Goal: Task Accomplishment & Management: Manage account settings

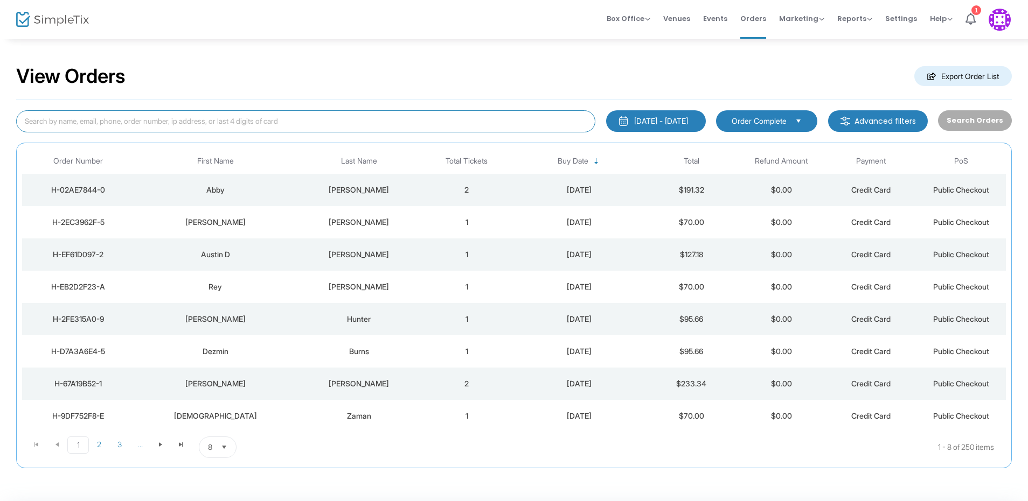
click at [255, 123] on input at bounding box center [305, 121] width 579 height 22
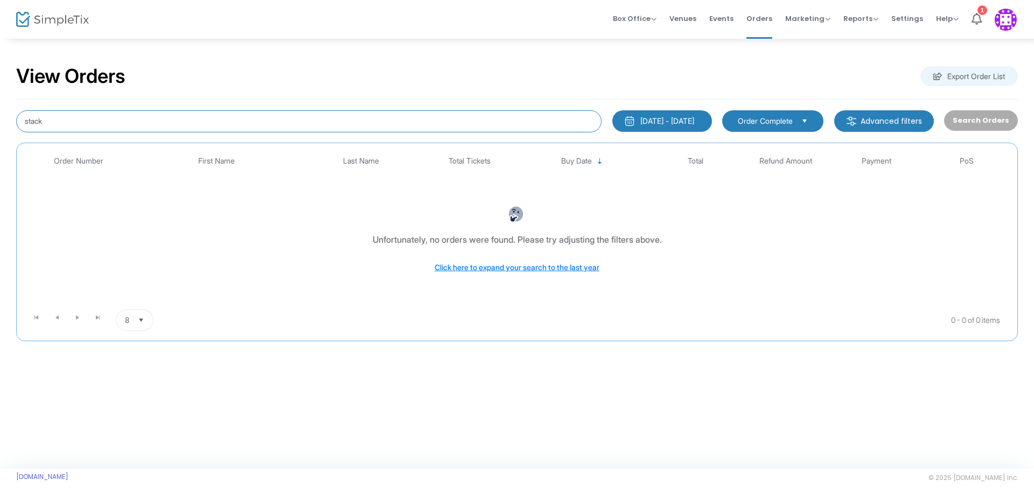
click at [0, 95] on html "Processing... please wait Box Office Sell Tickets Bookings Sell Season Pass Ven…" at bounding box center [517, 250] width 1034 height 501
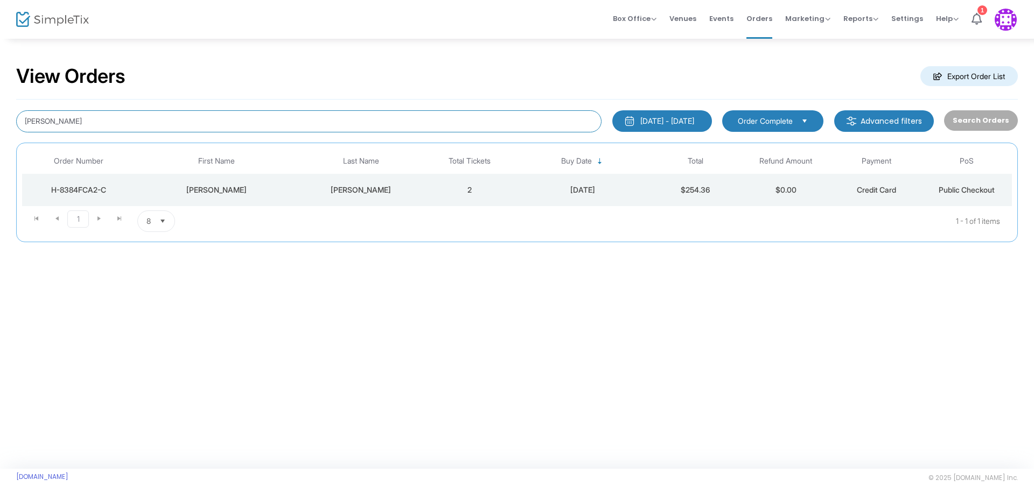
drag, startPoint x: 80, startPoint y: 127, endPoint x: -117, endPoint y: 106, distance: 198.2
click at [0, 106] on html "Processing... please wait Box Office Sell Tickets Bookings Sell Season Pass Ven…" at bounding box center [517, 250] width 1034 height 501
type input "lamicq"
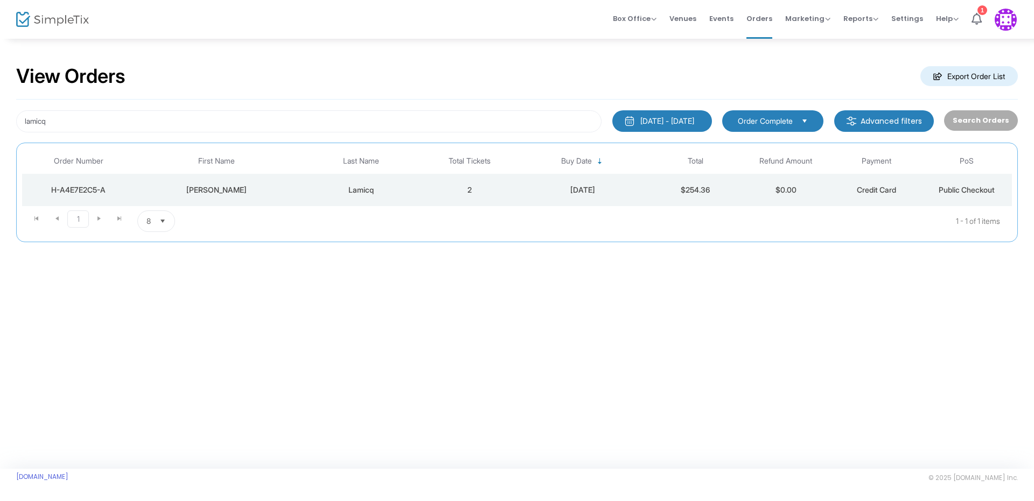
click at [217, 187] on div "[PERSON_NAME]" at bounding box center [216, 190] width 157 height 11
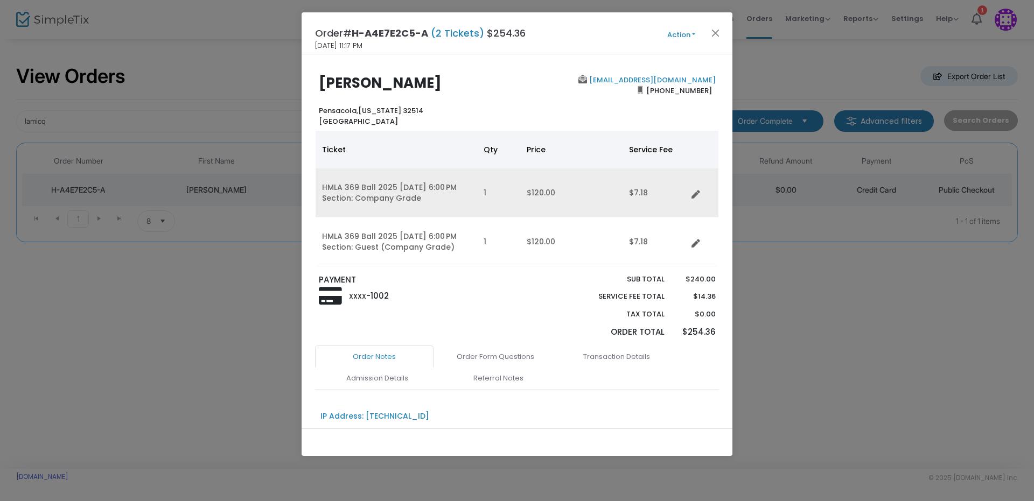
scroll to position [141, 0]
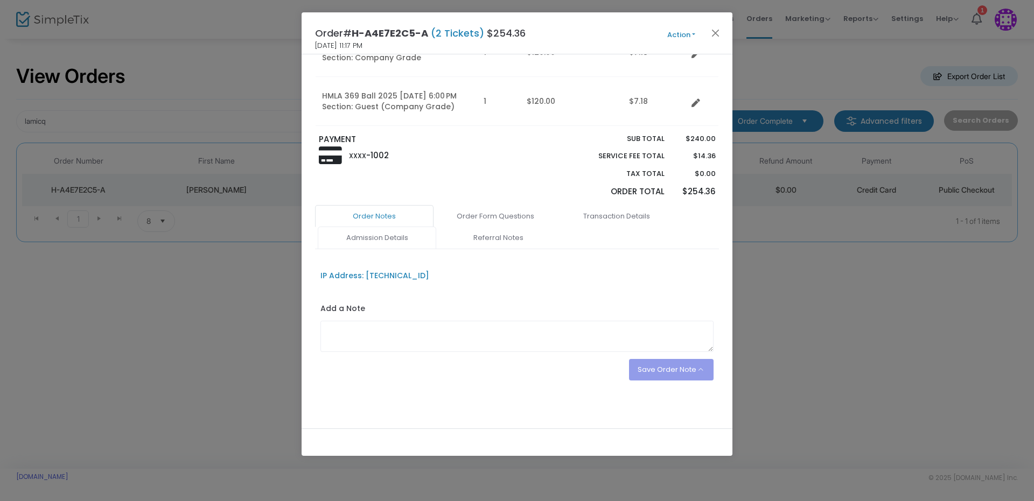
click at [385, 234] on link "Admission Details" at bounding box center [377, 238] width 118 height 23
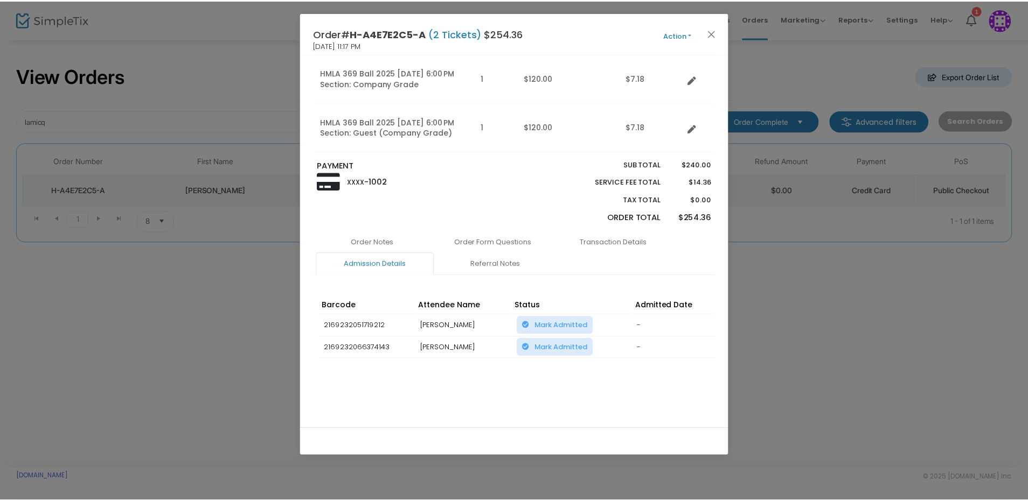
scroll to position [118, 0]
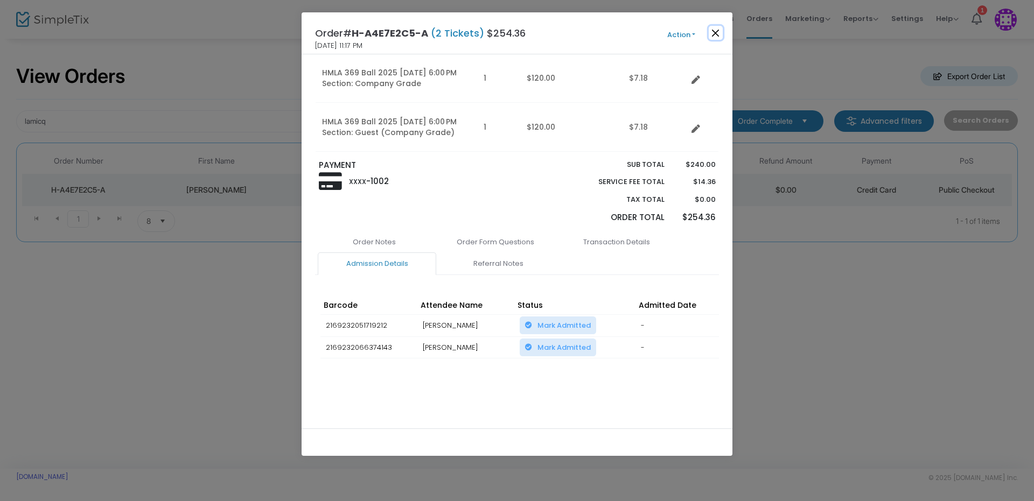
click at [720, 37] on button "Close" at bounding box center [716, 33] width 14 height 14
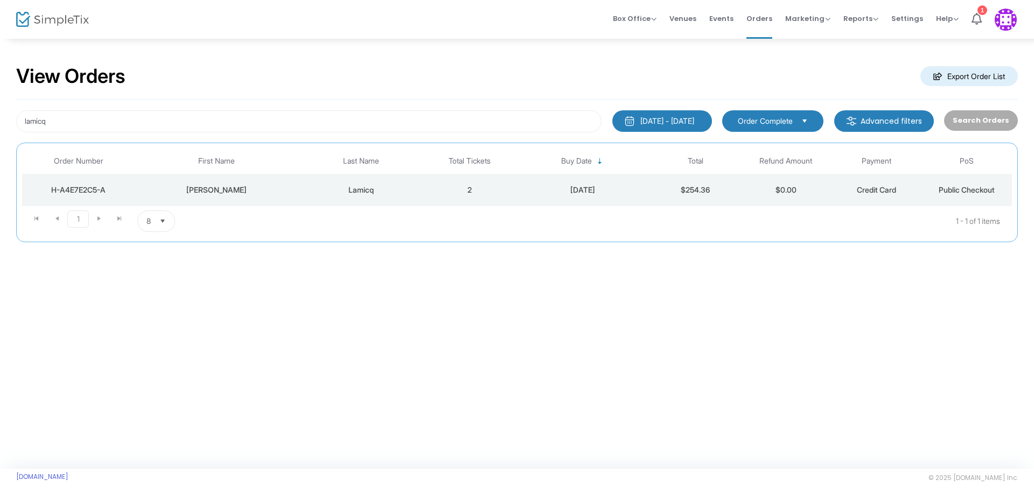
click at [963, 59] on div "View Orders Export Order List" at bounding box center [517, 77] width 1002 height 46
click at [962, 72] on m-button "Export Order List" at bounding box center [968, 76] width 97 height 20
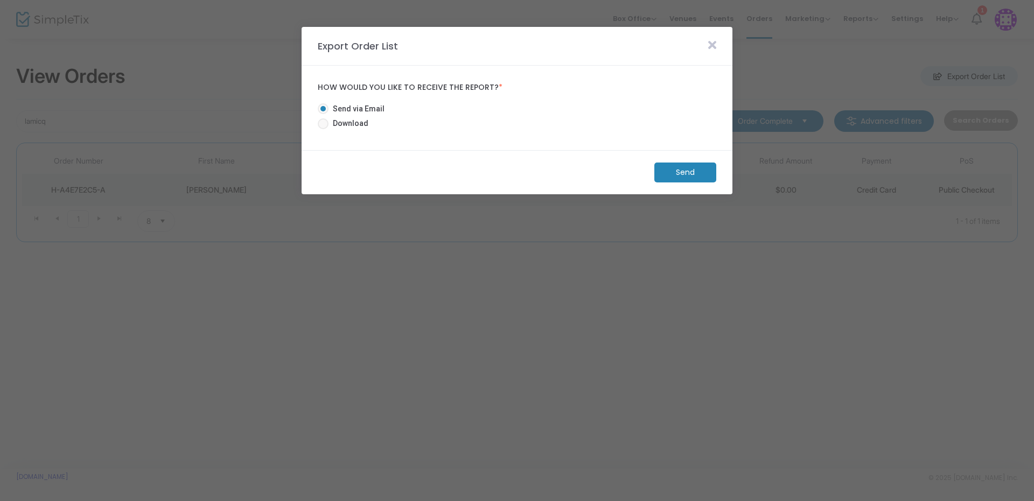
click at [353, 122] on span "Download" at bounding box center [349, 123] width 40 height 11
click at [323, 129] on input "Download" at bounding box center [323, 129] width 1 height 1
radio input "true"
click at [685, 178] on m-button "Download" at bounding box center [676, 173] width 80 height 20
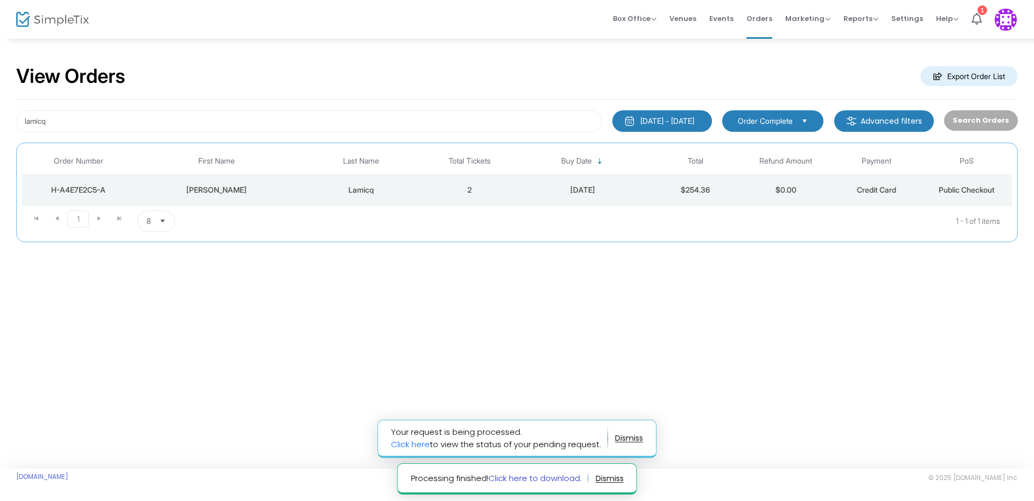
click at [545, 478] on link "Click here to download." at bounding box center [534, 478] width 93 height 11
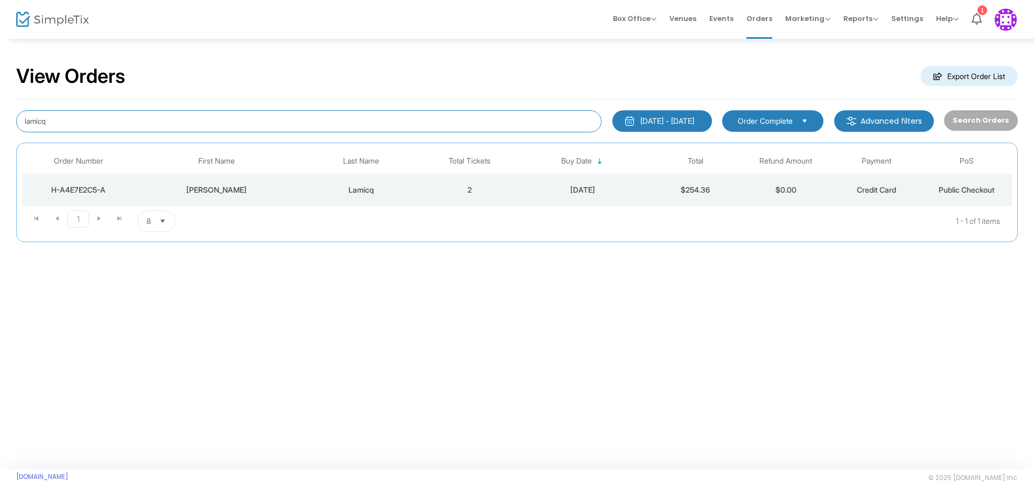
drag, startPoint x: 538, startPoint y: 127, endPoint x: 118, endPoint y: 110, distance: 419.9
click at [120, 110] on input "lamicq" at bounding box center [308, 121] width 585 height 22
type input "l"
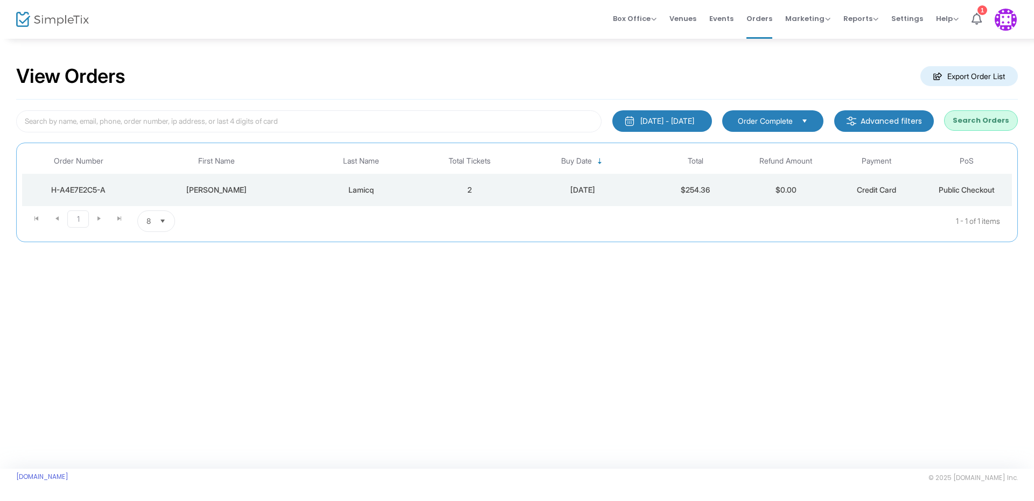
click at [993, 125] on button "Search Orders" at bounding box center [981, 120] width 74 height 20
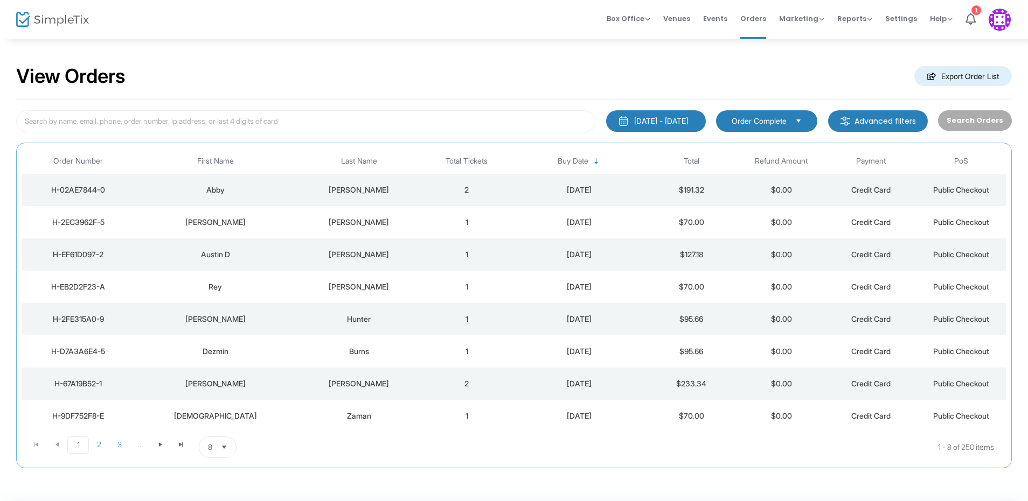
click at [226, 437] on button "Select" at bounding box center [224, 447] width 15 height 20
click at [232, 449] on span "Select" at bounding box center [224, 448] width 18 height 18
click at [233, 449] on span "Select" at bounding box center [224, 448] width 18 height 18
click at [227, 424] on li "100" at bounding box center [217, 426] width 37 height 22
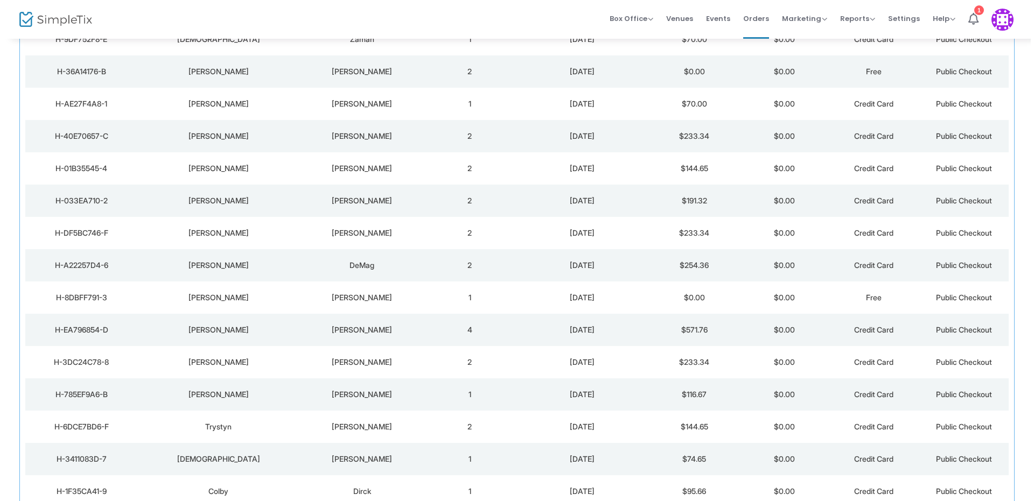
scroll to position [0, 0]
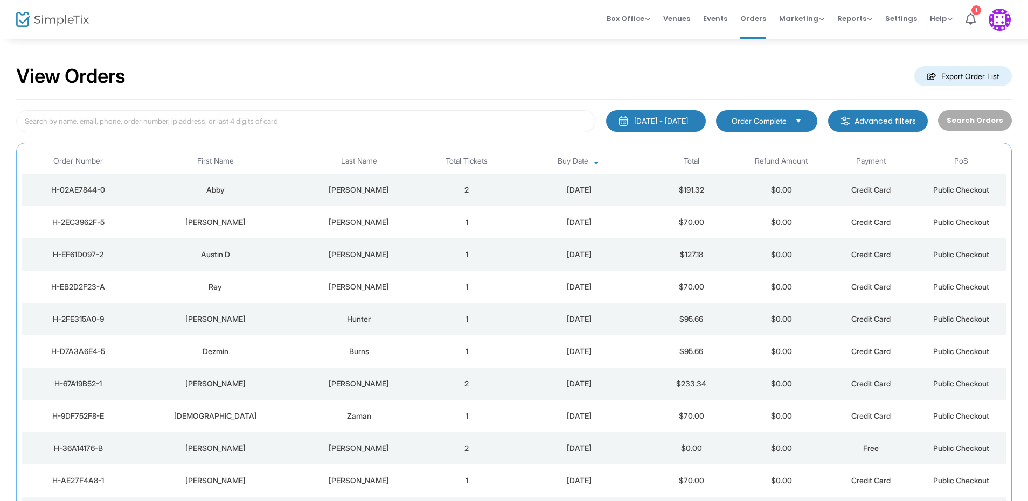
drag, startPoint x: 864, startPoint y: 116, endPoint x: 870, endPoint y: 116, distance: 5.9
click at [870, 116] on m-button "Advanced filters" at bounding box center [878, 121] width 100 height 22
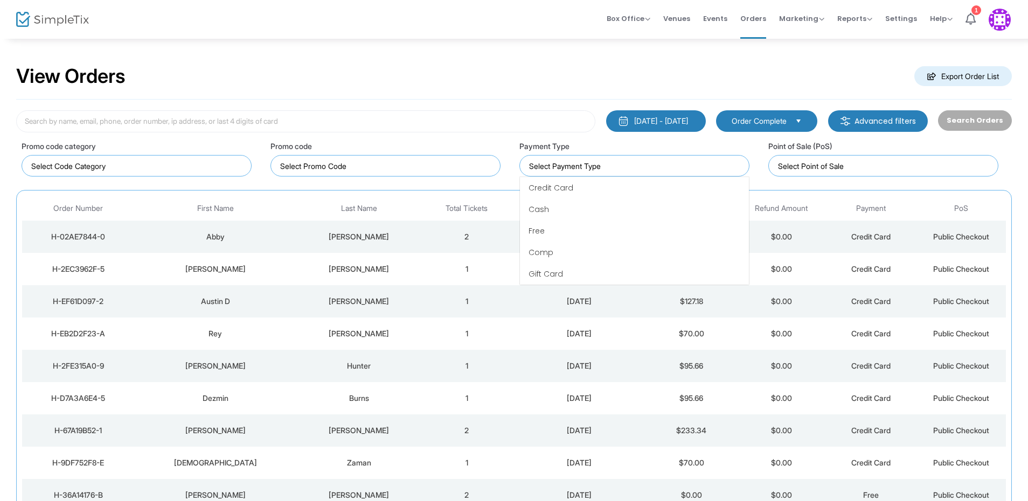
click at [703, 168] on input at bounding box center [636, 165] width 215 height 11
click at [812, 164] on input at bounding box center [885, 165] width 215 height 11
click at [678, 163] on input at bounding box center [636, 165] width 215 height 11
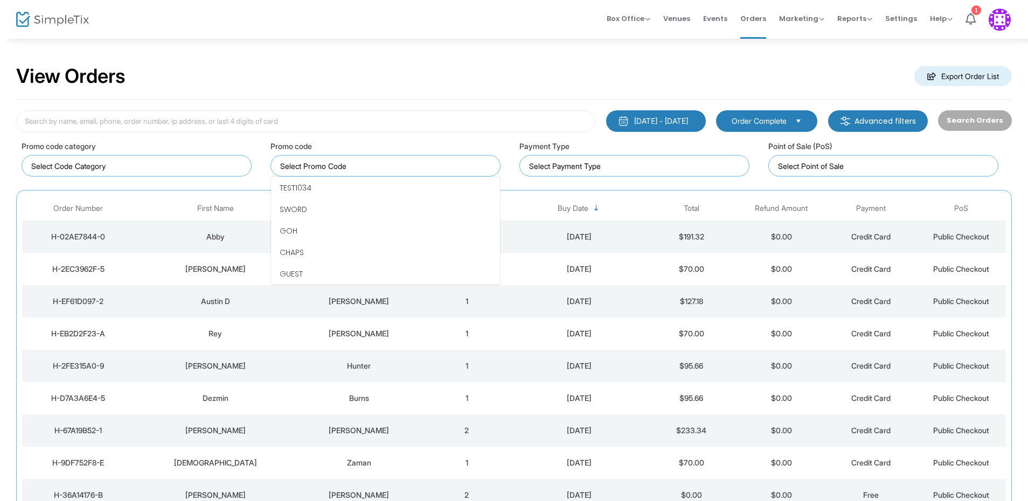
drag, startPoint x: 415, startPoint y: 164, endPoint x: 412, endPoint y: 171, distance: 7.2
click at [412, 171] on input at bounding box center [387, 165] width 215 height 11
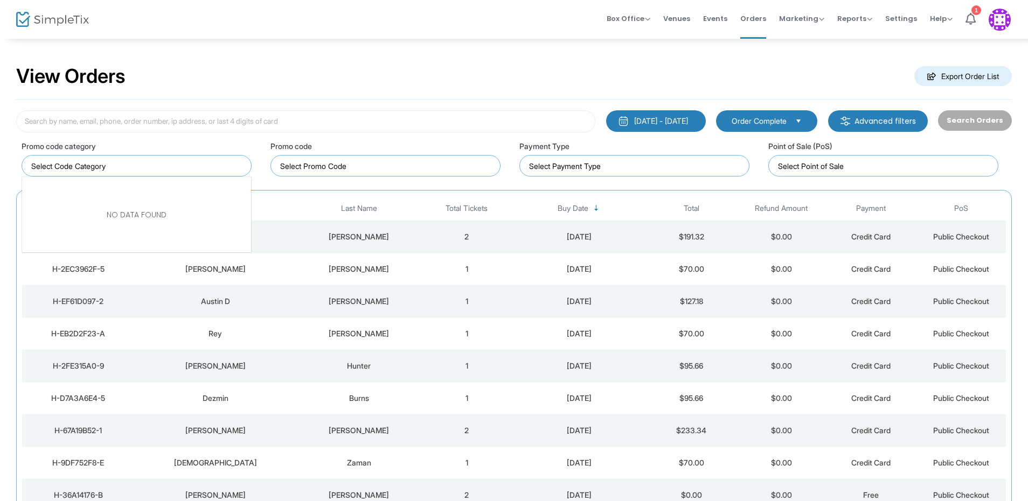
click at [186, 163] on input "NO DATA FOUND" at bounding box center [138, 165] width 215 height 11
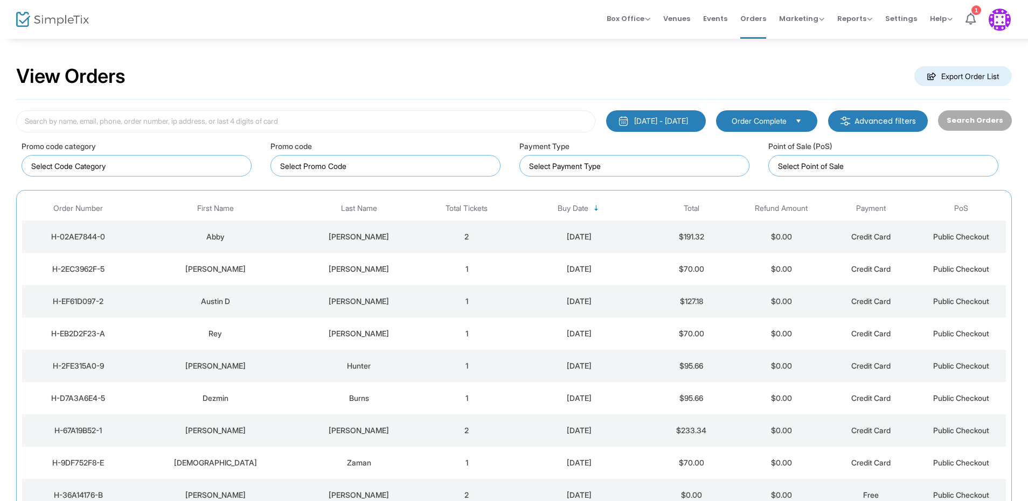
click at [697, 117] on button "[DATE] - [DATE]" at bounding box center [656, 121] width 100 height 22
click at [749, 81] on div "View Orders Export Order List" at bounding box center [513, 77] width 995 height 46
drag, startPoint x: 838, startPoint y: 20, endPoint x: 850, endPoint y: 19, distance: 12.4
click at [850, 19] on span "Reports" at bounding box center [854, 18] width 35 height 10
click at [854, 32] on li "Analytics" at bounding box center [872, 36] width 70 height 21
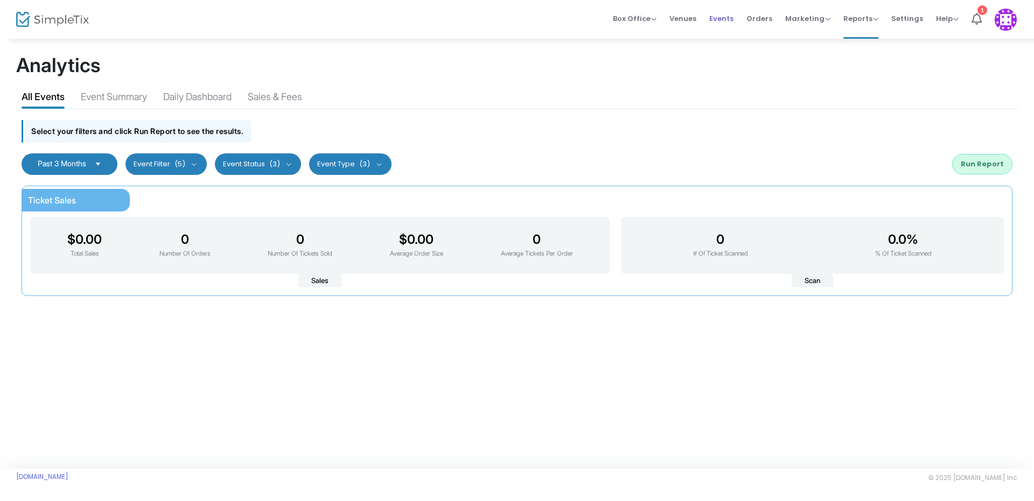
click at [734, 22] on span "Events" at bounding box center [721, 18] width 24 height 27
